Goal: Communication & Community: Ask a question

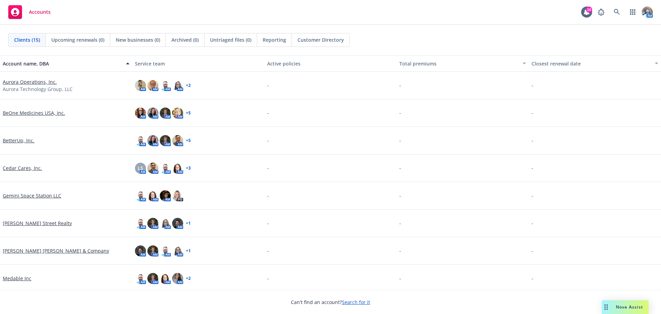
click at [25, 167] on link "Cedar Cares, Inc." at bounding box center [22, 167] width 39 height 7
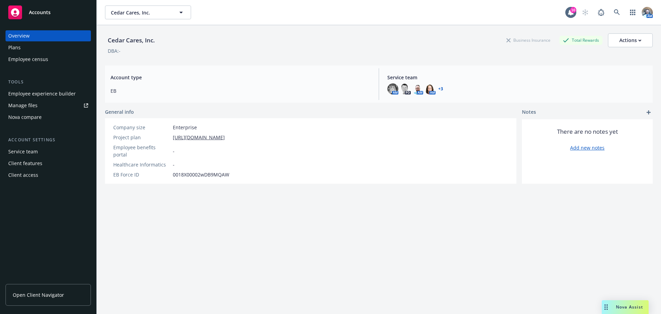
click at [29, 176] on div "Client access" at bounding box center [23, 174] width 30 height 11
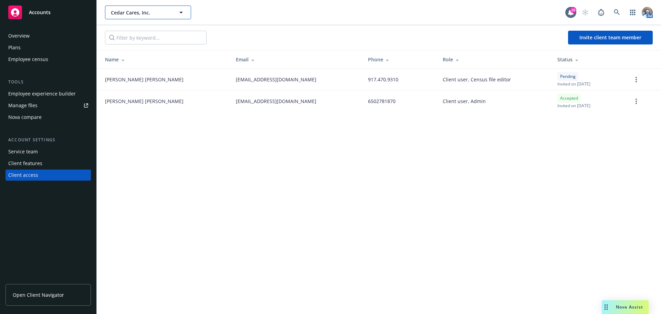
click at [134, 14] on span "Cedar Cares, Inc." at bounding box center [141, 12] width 60 height 7
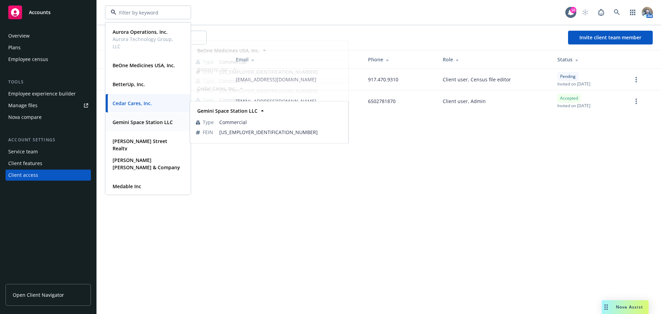
click at [138, 119] on strong "Gemini Space Station LLC" at bounding box center [143, 122] width 60 height 7
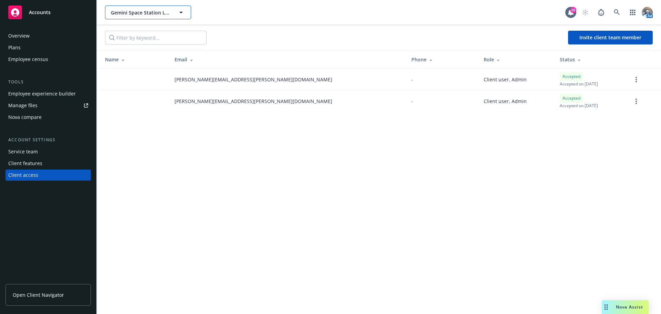
click at [146, 7] on button "Gemini Space Station LLC" at bounding box center [148, 13] width 86 height 14
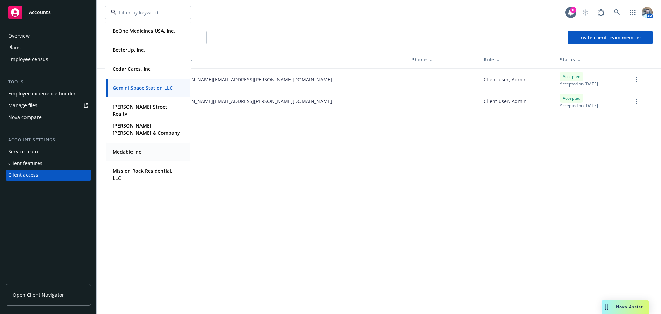
scroll to position [103, 0]
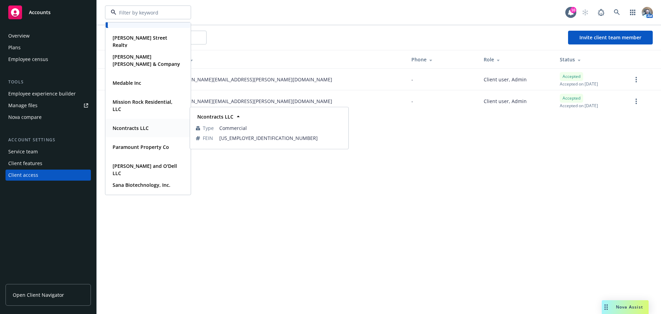
click at [138, 134] on div "Ncontracts LLC Type Commercial FEIN [US_EMPLOYER_IDENTIFICATION_NUMBER]" at bounding box center [148, 128] width 85 height 18
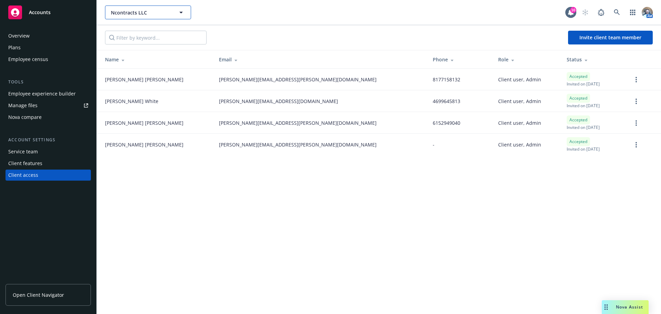
click at [152, 12] on span "Ncontracts LLC" at bounding box center [141, 12] width 60 height 7
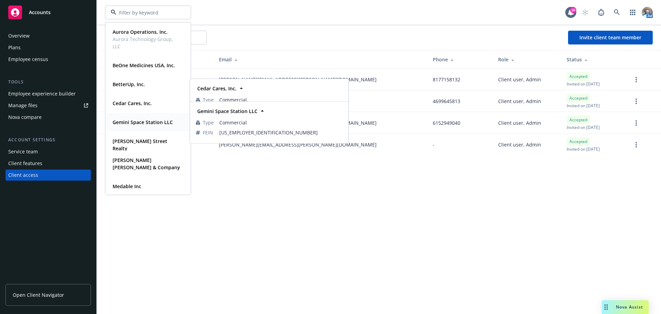
click at [140, 119] on strong "Gemini Space Station LLC" at bounding box center [143, 122] width 60 height 7
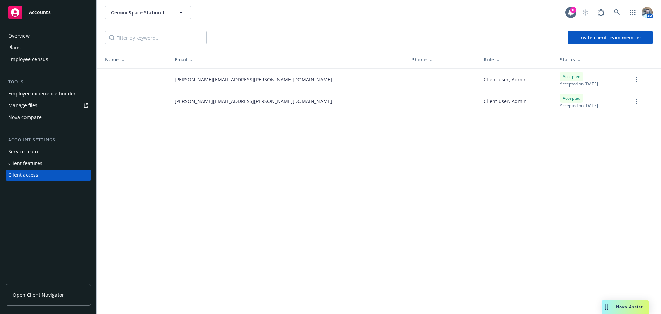
click at [25, 104] on div "Manage files" at bounding box center [22, 105] width 29 height 11
click at [125, 7] on button "Gemini Space Station LLC" at bounding box center [148, 13] width 86 height 14
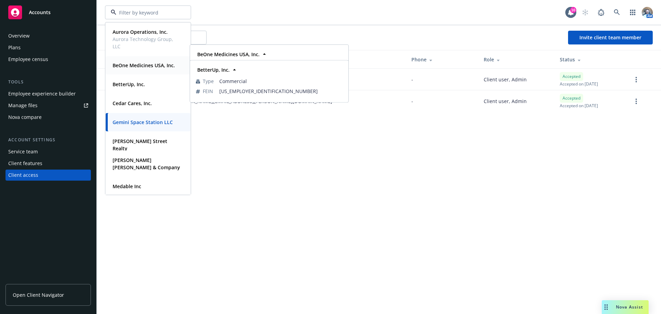
click at [138, 63] on strong "BeOne Medicines USA, Inc." at bounding box center [144, 65] width 62 height 7
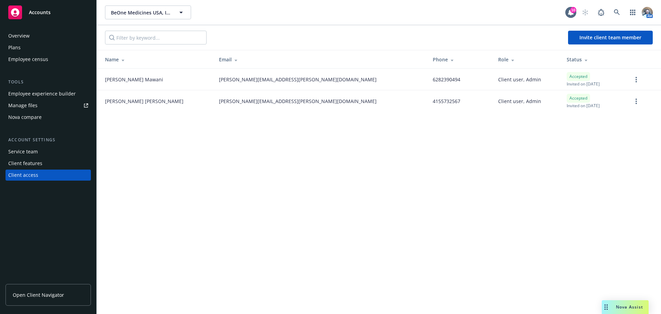
click at [23, 47] on div "Plans" at bounding box center [48, 47] width 80 height 11
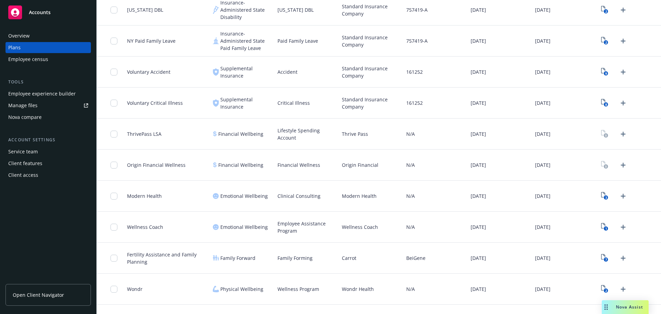
scroll to position [654, 0]
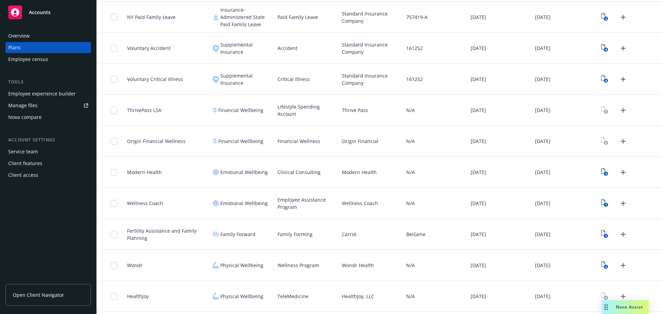
click at [178, 259] on div "Wondr" at bounding box center [167, 265] width 86 height 31
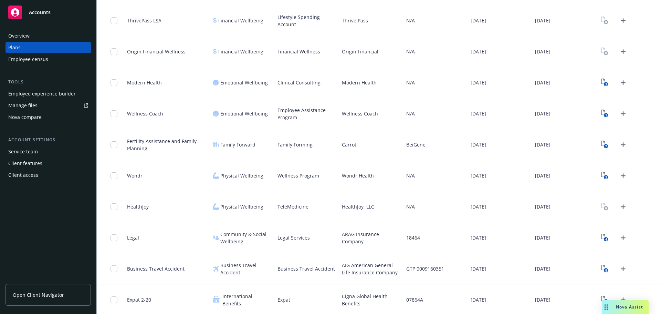
scroll to position [745, 0]
click at [602, 231] on link "4" at bounding box center [604, 236] width 11 height 11
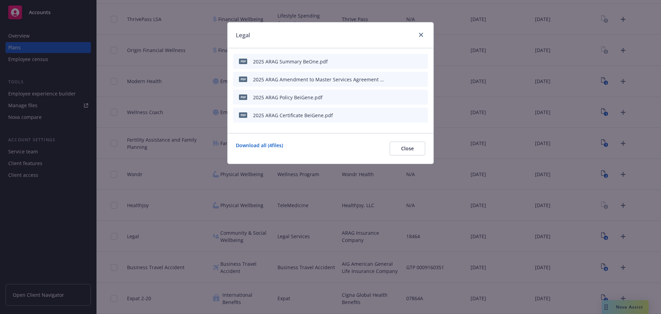
click at [410, 62] on icon "preview file" at bounding box center [410, 61] width 6 height 5
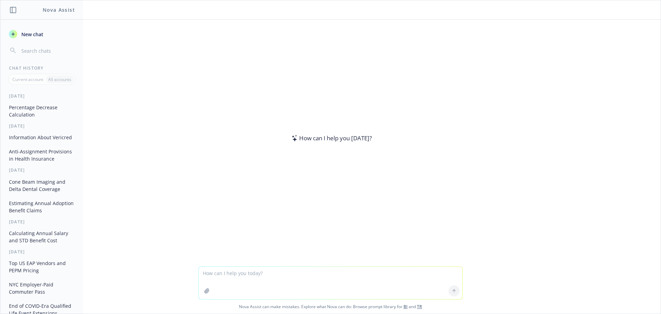
click at [224, 278] on textarea at bounding box center [331, 282] width 264 height 32
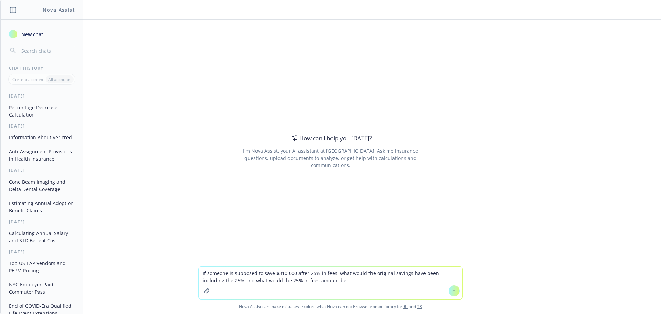
type textarea "If someone is supposed to save $310,000 after 25% in fees, what would the origi…"
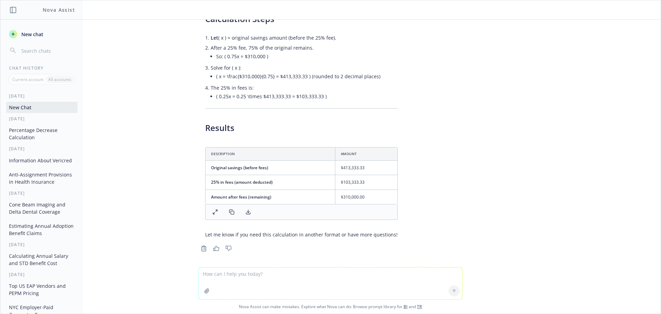
scroll to position [66, 0]
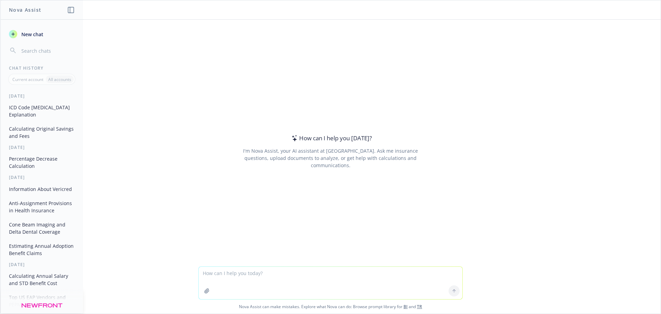
click at [260, 272] on textarea at bounding box center [331, 282] width 264 height 32
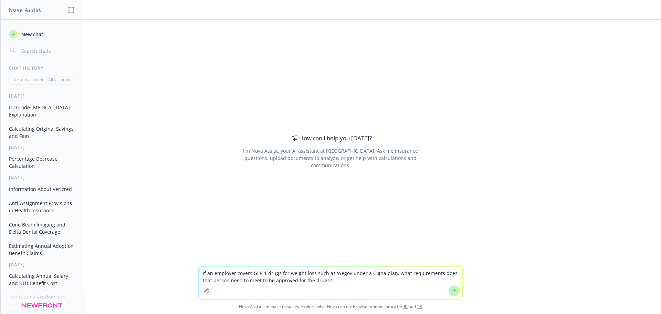
type textarea "If an employer covers GLP-1 drugs for weight loss such as Wegovy under a Cigna …"
